Goal: Transaction & Acquisition: Purchase product/service

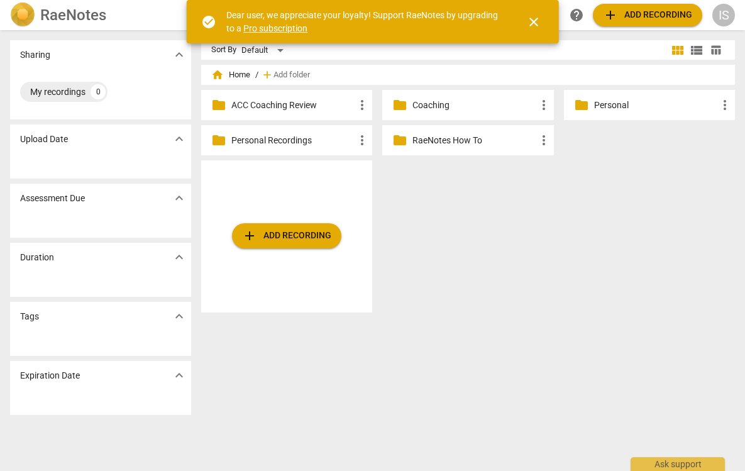
click at [634, 110] on p "Personal" at bounding box center [655, 105] width 123 height 13
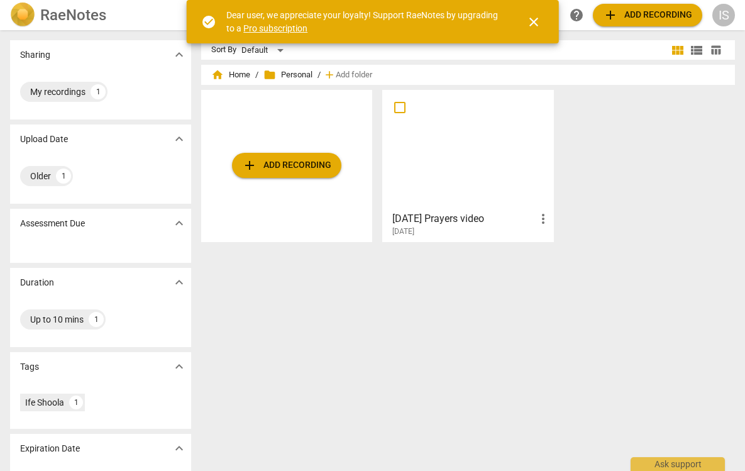
click at [290, 71] on span "folder Personal" at bounding box center [287, 75] width 49 height 13
click at [290, 164] on span "add Add recording" at bounding box center [286, 165] width 89 height 15
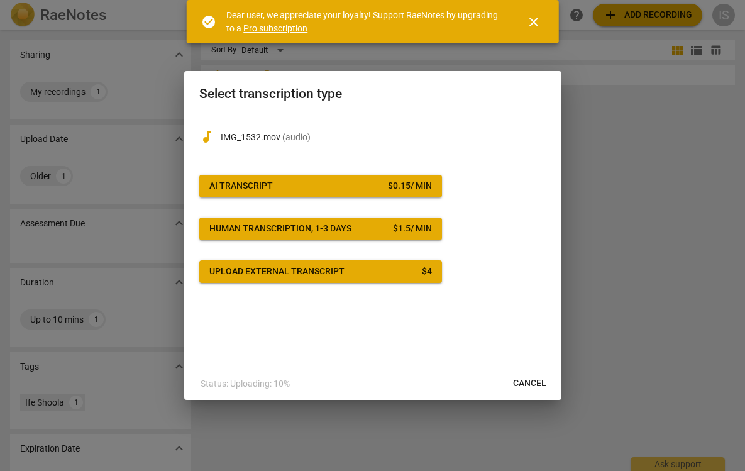
click at [405, 190] on div "$ 0.15 / min" at bounding box center [410, 186] width 44 height 13
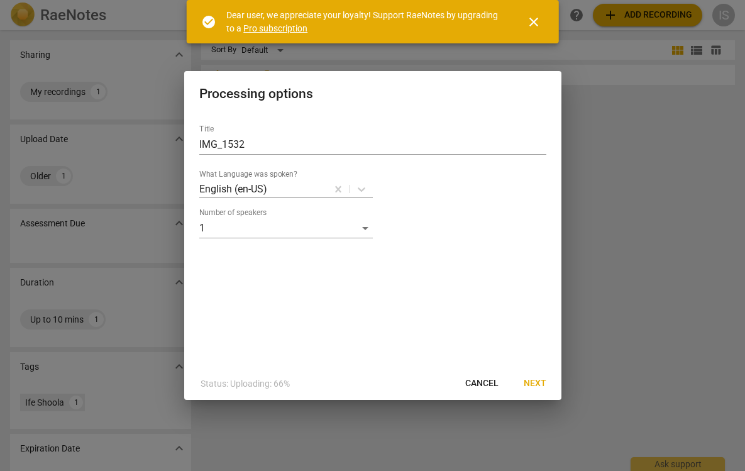
click at [534, 383] on span "Next" at bounding box center [535, 383] width 23 height 13
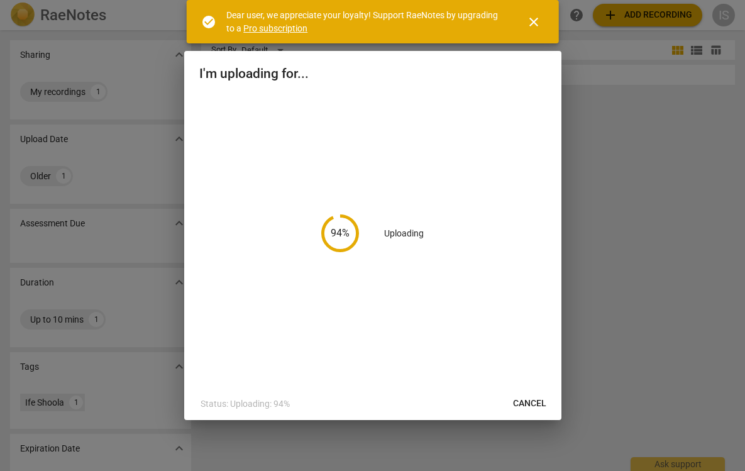
click at [538, 18] on span "close" at bounding box center [533, 21] width 15 height 15
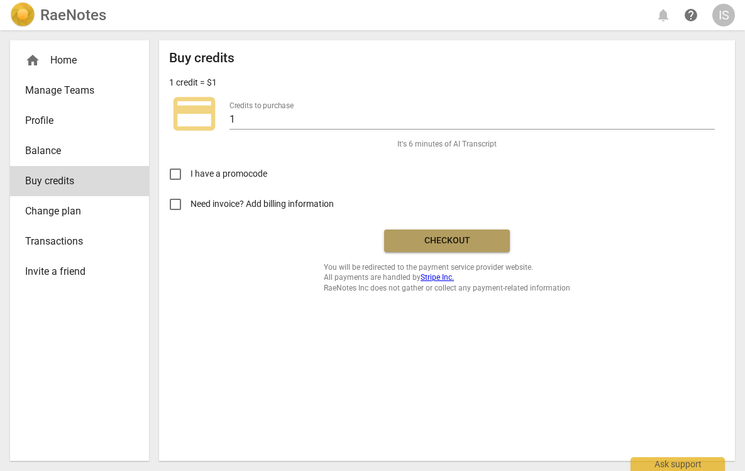
click at [461, 251] on button "Checkout" at bounding box center [447, 240] width 126 height 23
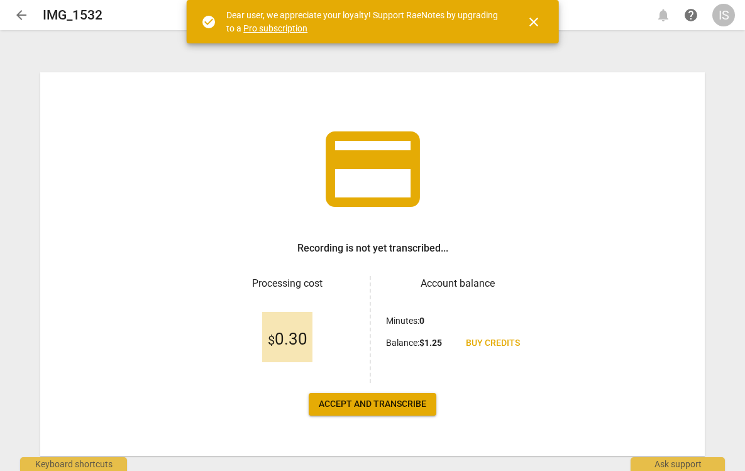
click at [412, 400] on span "Accept and transcribe" at bounding box center [373, 404] width 108 height 13
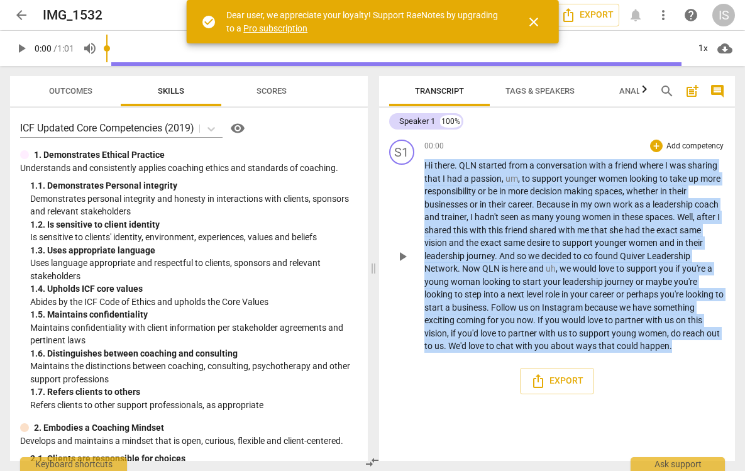
drag, startPoint x: 426, startPoint y: 168, endPoint x: 689, endPoint y: 343, distance: 316.1
click at [689, 343] on p "Hi there . QLN started from a conversation with a friend where I was sharing th…" at bounding box center [574, 256] width 301 height 194
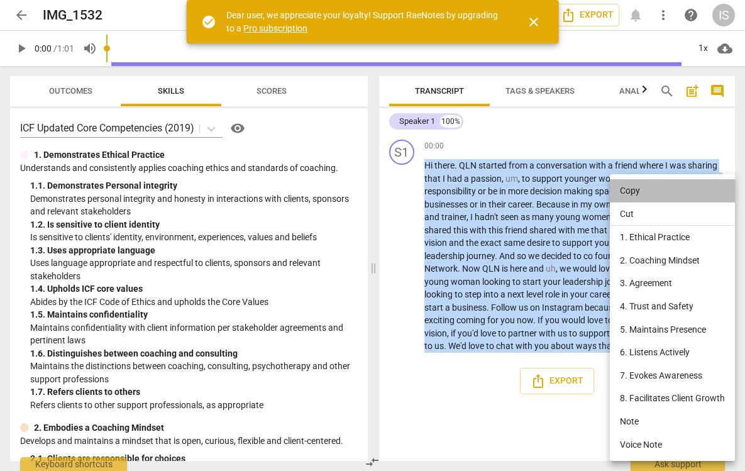
click at [644, 197] on li "Copy" at bounding box center [672, 190] width 125 height 23
copy p "Hi there . QLN started from a conversation with a friend where I was sharing th…"
